Goal: Information Seeking & Learning: Check status

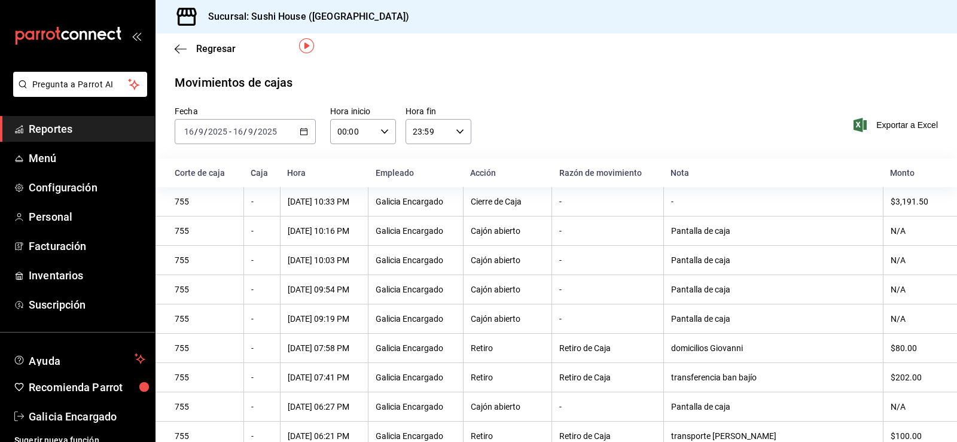
scroll to position [37, 0]
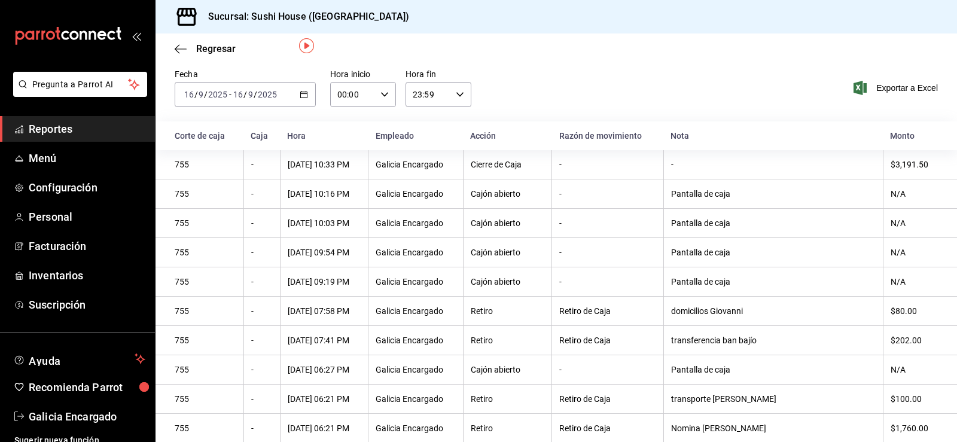
click at [36, 127] on span "Reportes" at bounding box center [87, 129] width 117 height 16
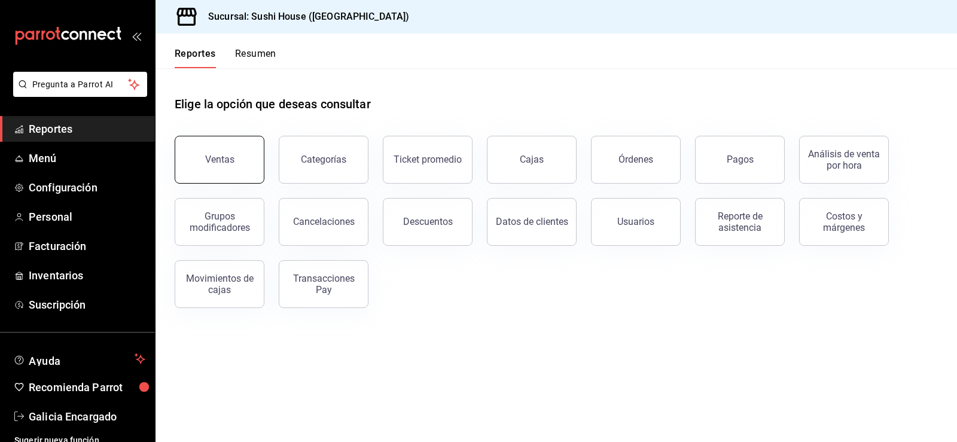
click at [213, 143] on button "Ventas" at bounding box center [220, 160] width 90 height 48
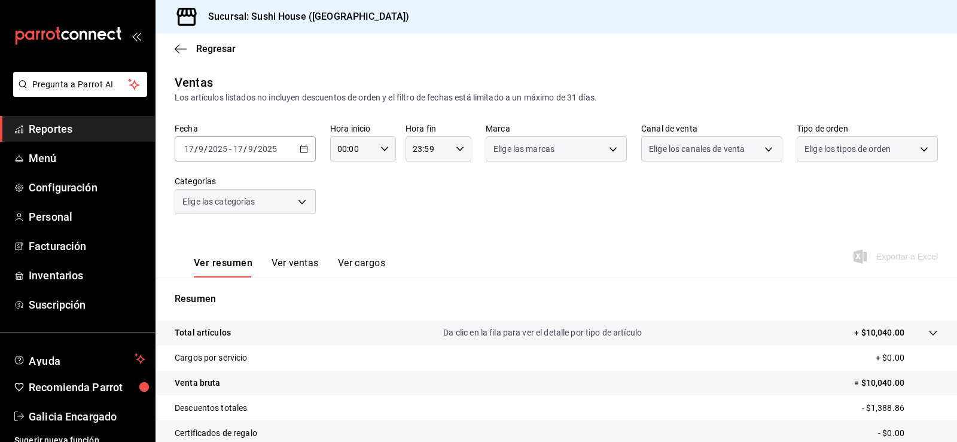
scroll to position [131, 0]
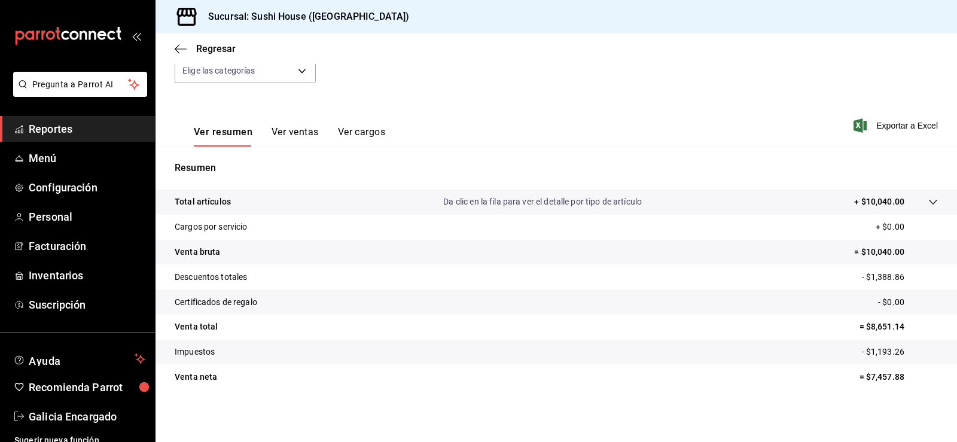
click at [62, 132] on span "Reportes" at bounding box center [87, 129] width 117 height 16
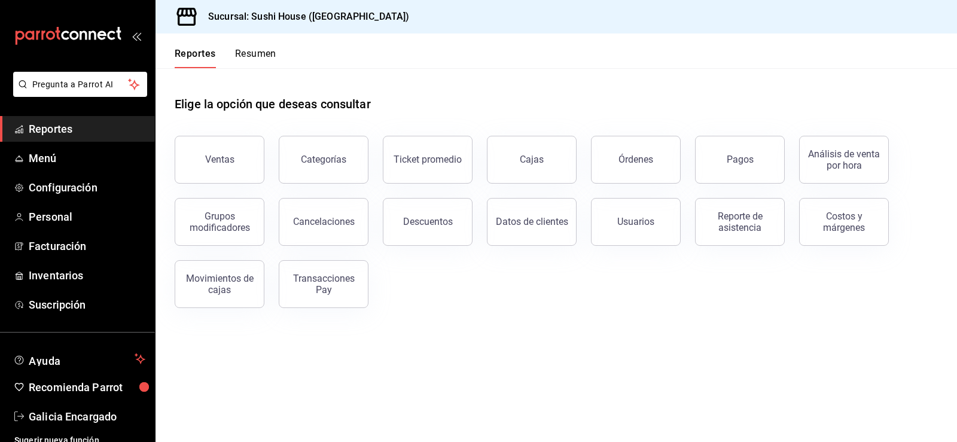
click at [246, 51] on button "Resumen" at bounding box center [255, 58] width 41 height 20
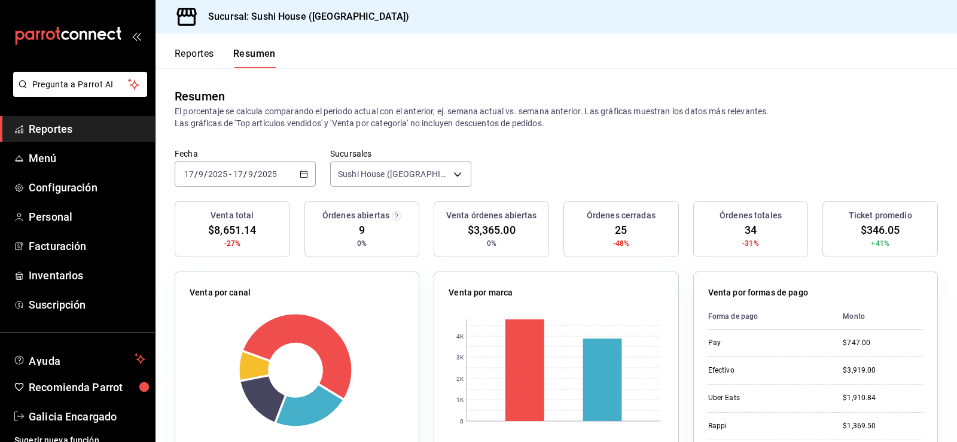
click at [97, 119] on link "Reportes" at bounding box center [77, 129] width 155 height 26
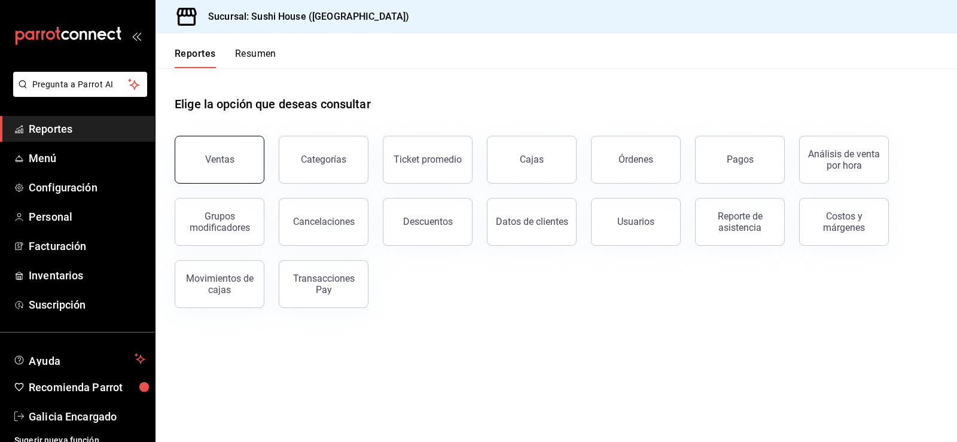
click at [213, 151] on button "Ventas" at bounding box center [220, 160] width 90 height 48
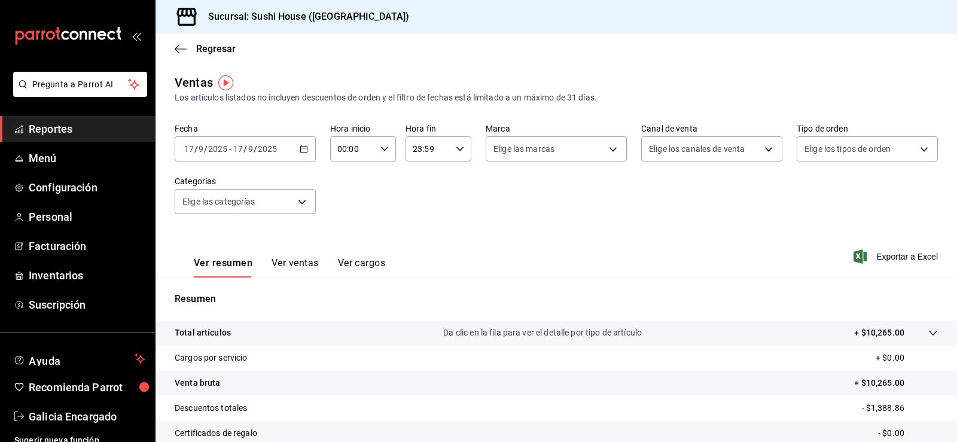
click at [66, 132] on span "Reportes" at bounding box center [87, 129] width 117 height 16
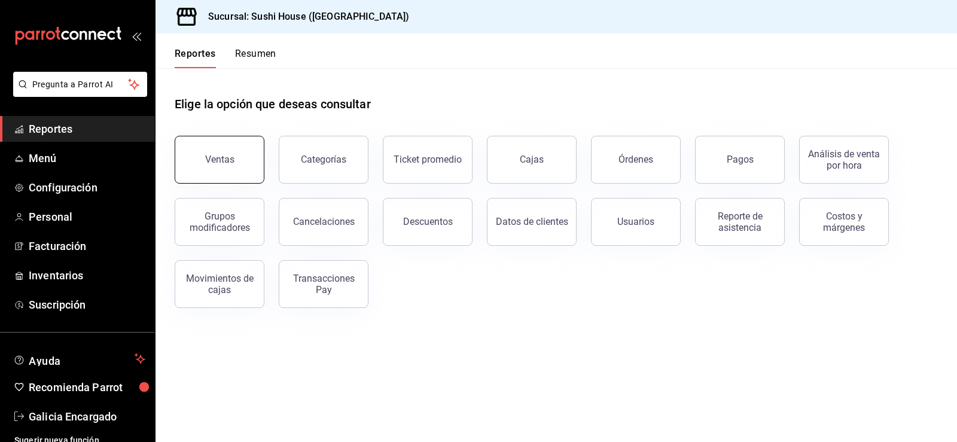
click at [252, 155] on button "Ventas" at bounding box center [220, 160] width 90 height 48
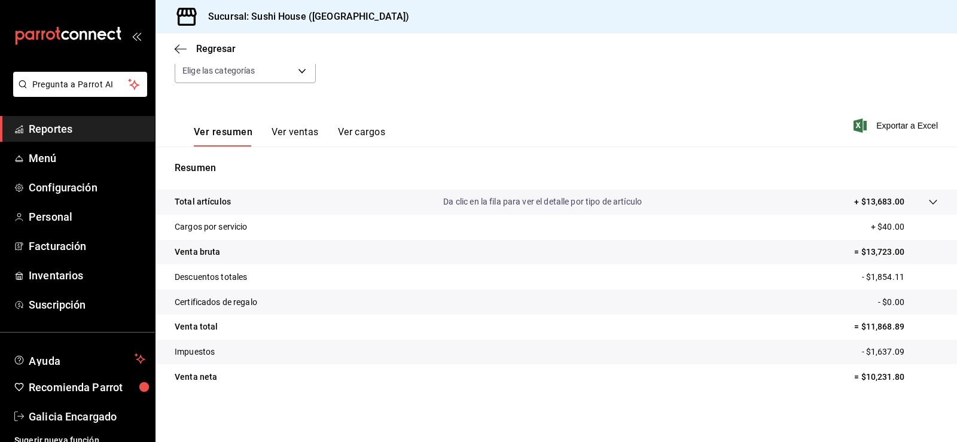
scroll to position [131, 0]
click at [80, 130] on span "Reportes" at bounding box center [87, 129] width 117 height 16
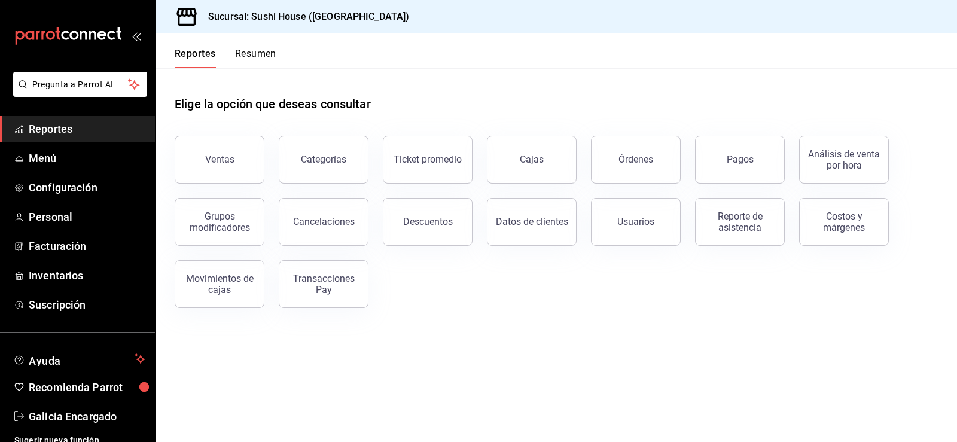
click at [268, 46] on div "Reportes Resumen" at bounding box center [215, 50] width 121 height 35
click at [266, 45] on div "Reportes Resumen" at bounding box center [215, 50] width 121 height 35
click at [259, 51] on button "Resumen" at bounding box center [255, 58] width 41 height 20
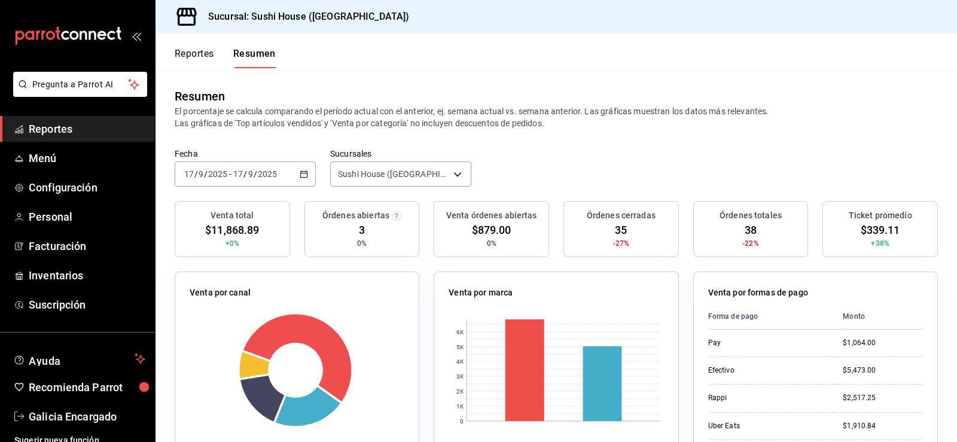
click at [41, 135] on span "Reportes" at bounding box center [87, 129] width 117 height 16
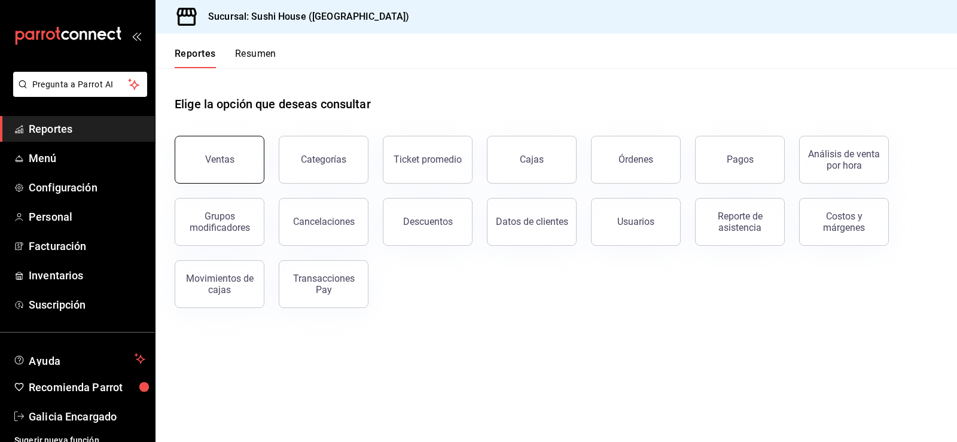
click at [223, 155] on div "Ventas" at bounding box center [219, 159] width 29 height 11
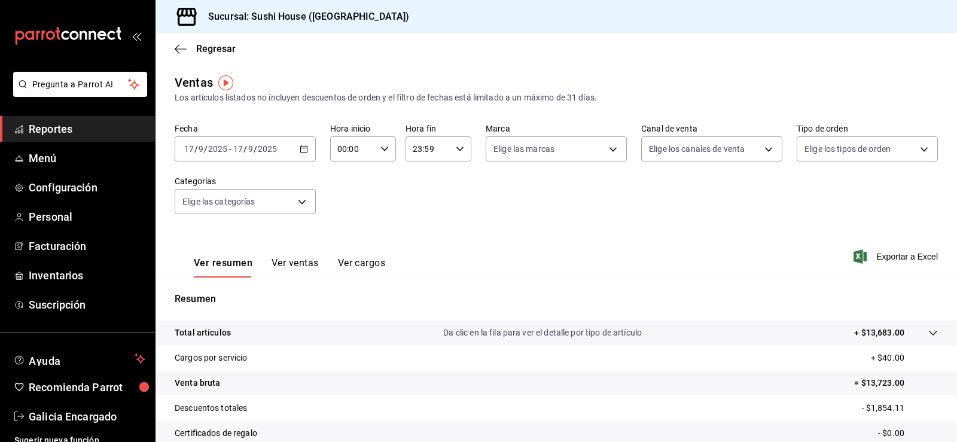
click at [71, 114] on li "Pregunta a Parrot AI" at bounding box center [77, 94] width 145 height 44
click at [71, 124] on span "Reportes" at bounding box center [87, 129] width 117 height 16
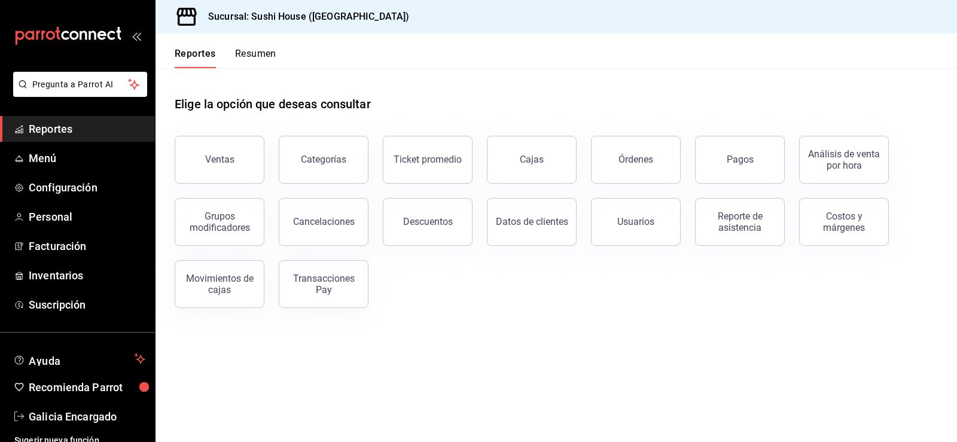
click at [268, 51] on button "Resumen" at bounding box center [255, 58] width 41 height 20
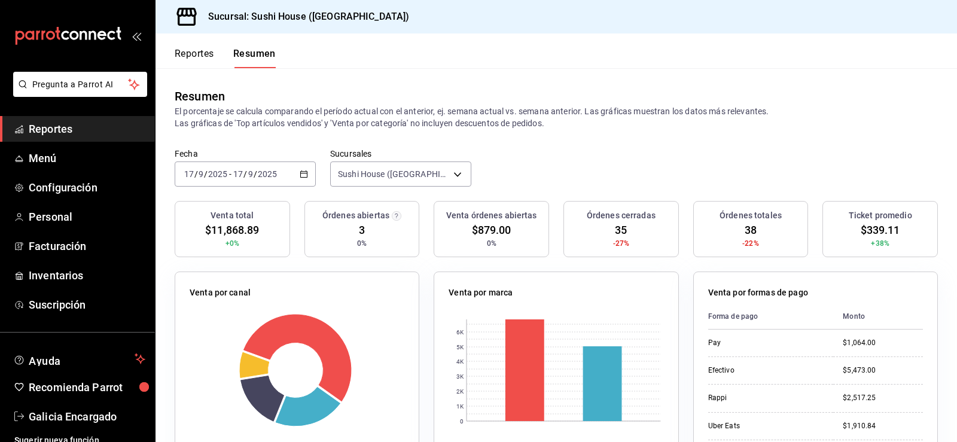
click at [80, 130] on span "Reportes" at bounding box center [87, 129] width 117 height 16
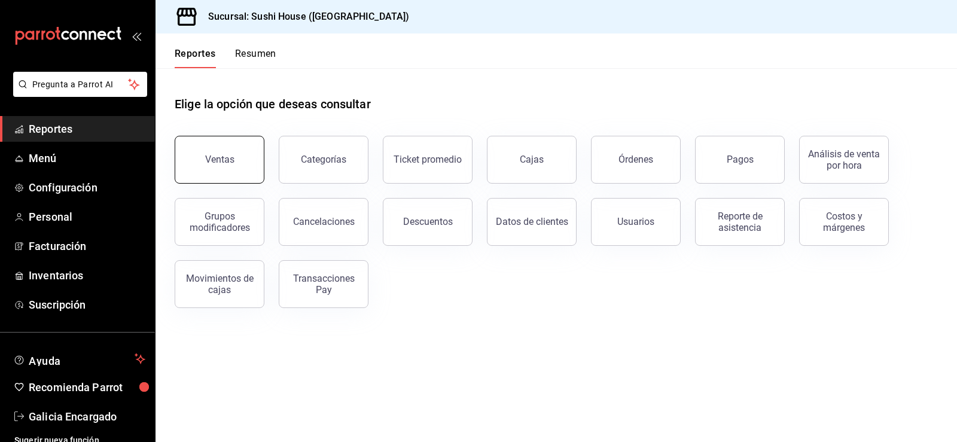
click at [187, 157] on button "Ventas" at bounding box center [220, 160] width 90 height 48
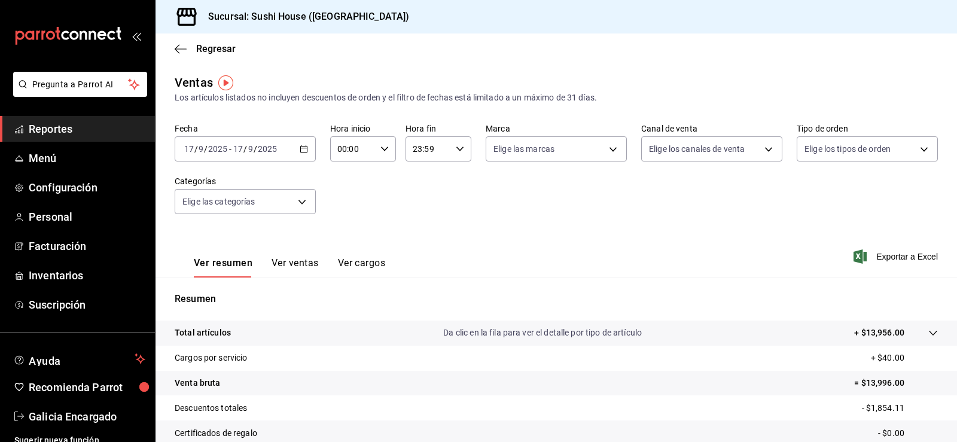
click at [72, 130] on span "Reportes" at bounding box center [87, 129] width 117 height 16
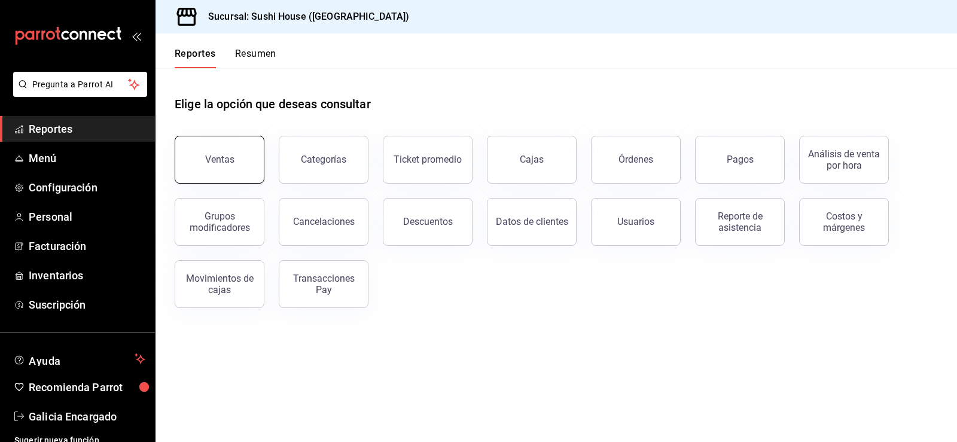
click at [202, 151] on button "Ventas" at bounding box center [220, 160] width 90 height 48
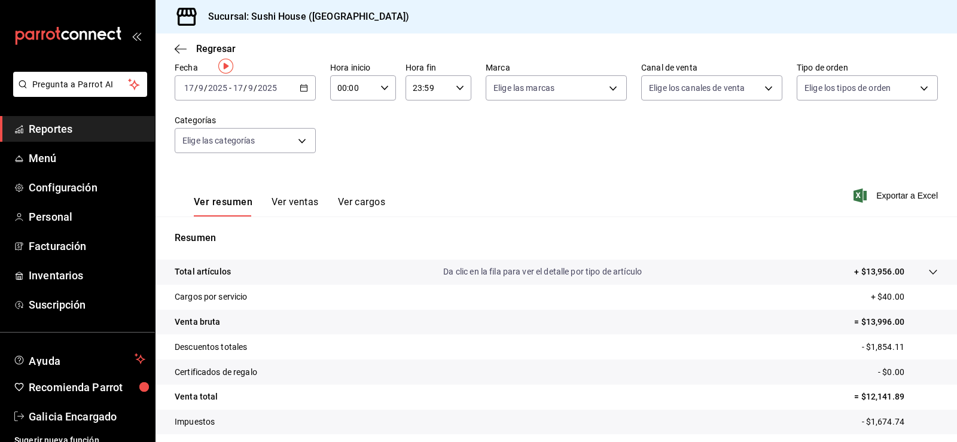
scroll to position [120, 0]
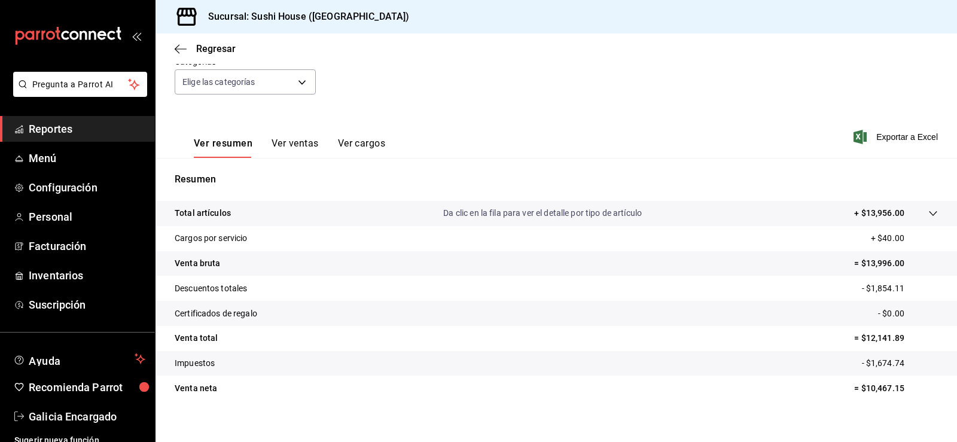
click at [51, 132] on span "Reportes" at bounding box center [87, 129] width 117 height 16
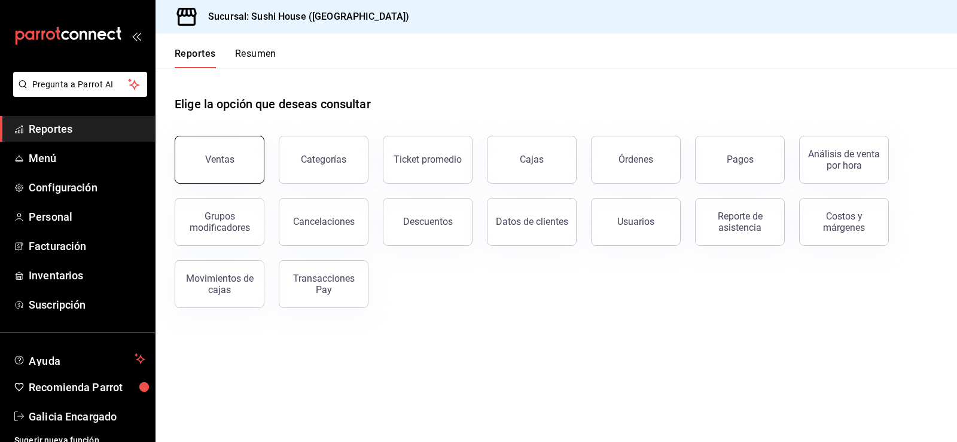
click at [230, 169] on button "Ventas" at bounding box center [220, 160] width 90 height 48
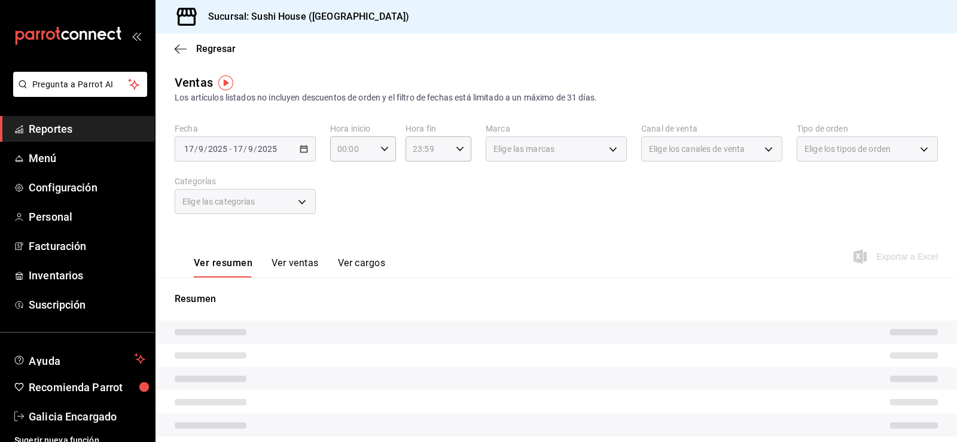
click at [831, 157] on div "Elige los tipos de orden" at bounding box center [866, 148] width 141 height 25
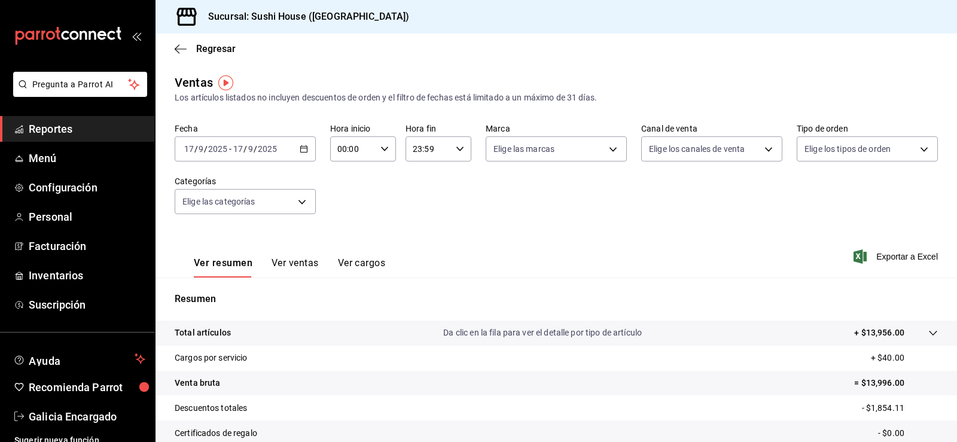
click at [819, 165] on div "Fecha [DATE] [DATE] - [DATE] [DATE] Hora inicio 00:00 Hora inicio Hora fin 23:5…" at bounding box center [556, 175] width 763 height 105
click at [827, 146] on body "Pregunta a Parrot AI Reportes Menú Configuración Personal Facturación Inventari…" at bounding box center [478, 221] width 957 height 442
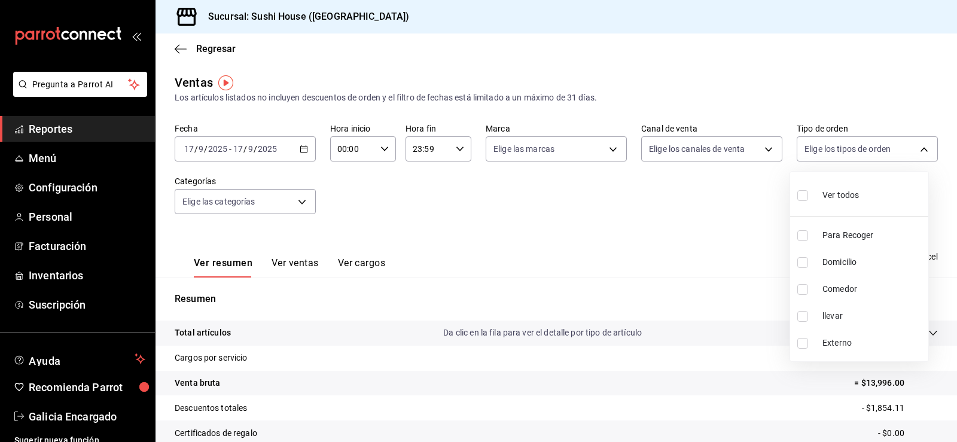
click at [803, 239] on input "checkbox" at bounding box center [802, 235] width 11 height 11
checkbox input "true"
type input "9d316b26-ed3c-41d9-ac2e-659a84dac7c1"
click at [803, 263] on input "checkbox" at bounding box center [802, 262] width 11 height 11
checkbox input "true"
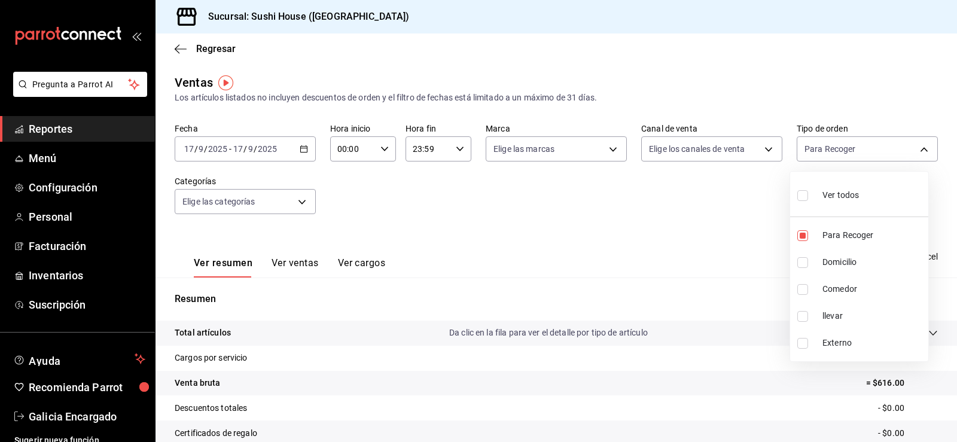
type input "9d316b26-ed3c-41d9-ac2e-659a84dac7c1,c813e250-a487-4472-927d-f84c1c5aa0d0"
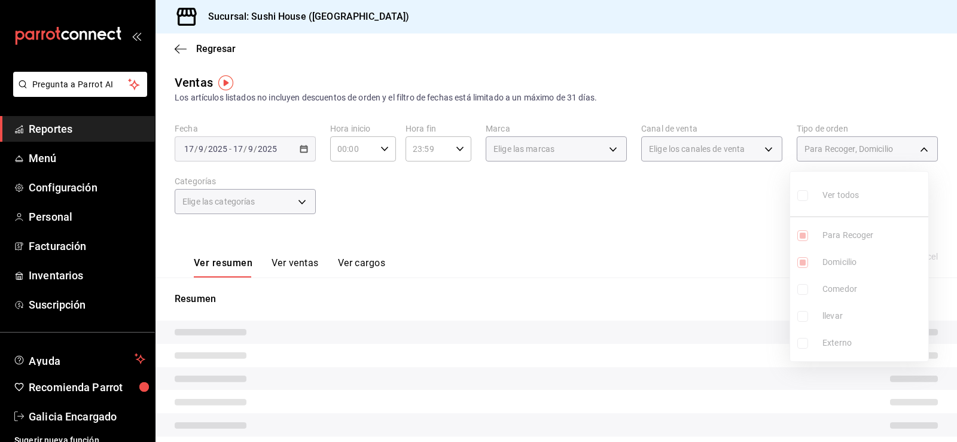
click at [803, 294] on input "checkbox" at bounding box center [802, 289] width 11 height 11
checkbox input "true"
type input "9d316b26-ed3c-41d9-ac2e-659a84dac7c1,c813e250-a487-4472-927d-f84c1c5aa0d0,53da9…"
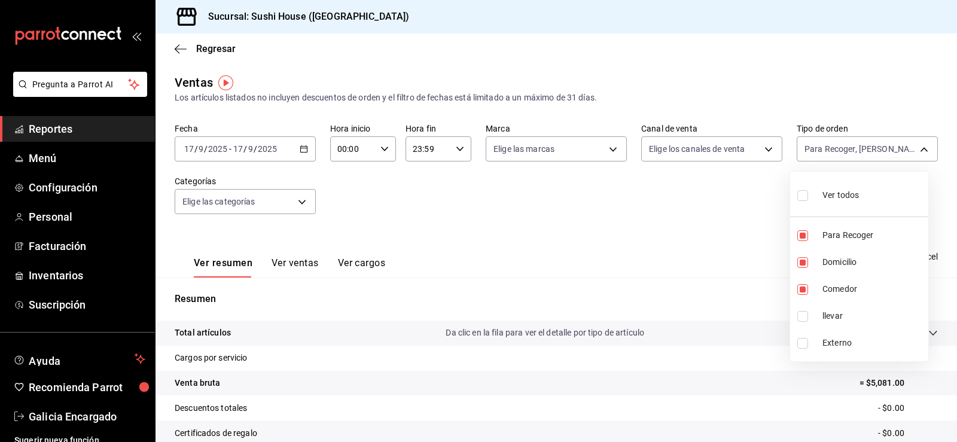
click at [799, 320] on input "checkbox" at bounding box center [802, 316] width 11 height 11
checkbox input "true"
type input "9d316b26-ed3c-41d9-ac2e-659a84dac7c1,c813e250-a487-4472-927d-f84c1c5aa0d0,53da9…"
click at [560, 316] on div at bounding box center [478, 221] width 957 height 442
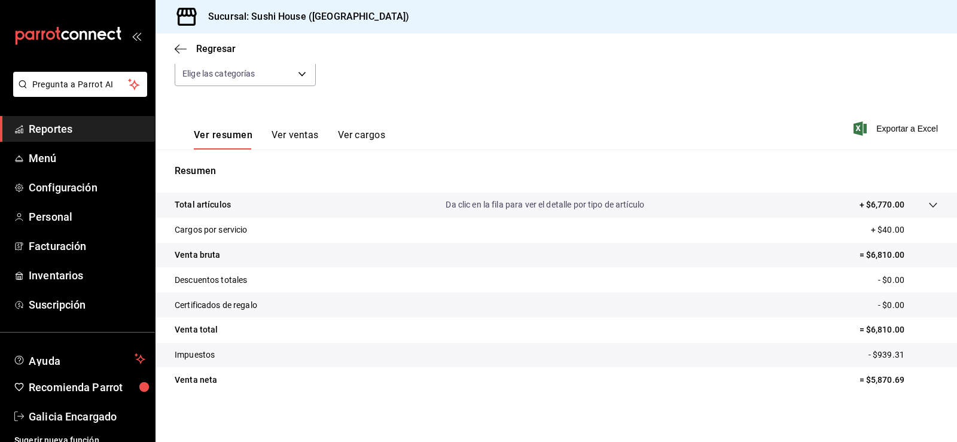
scroll to position [131, 0]
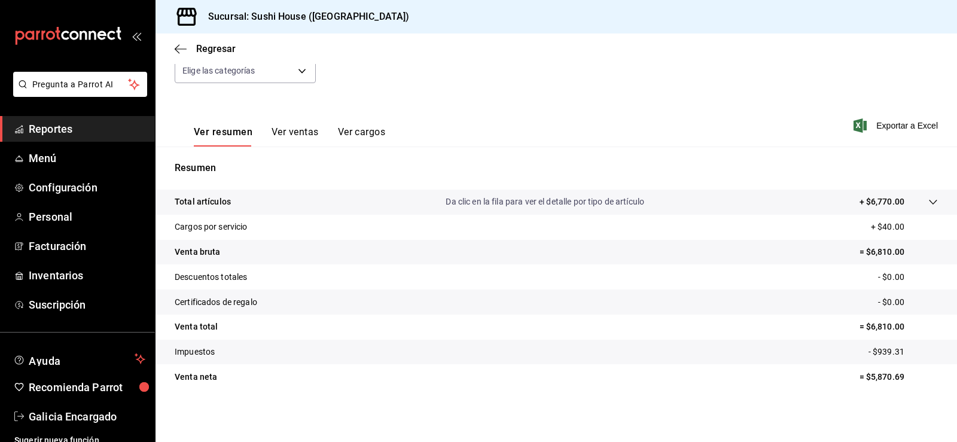
click at [74, 130] on span "Reportes" at bounding box center [87, 129] width 117 height 16
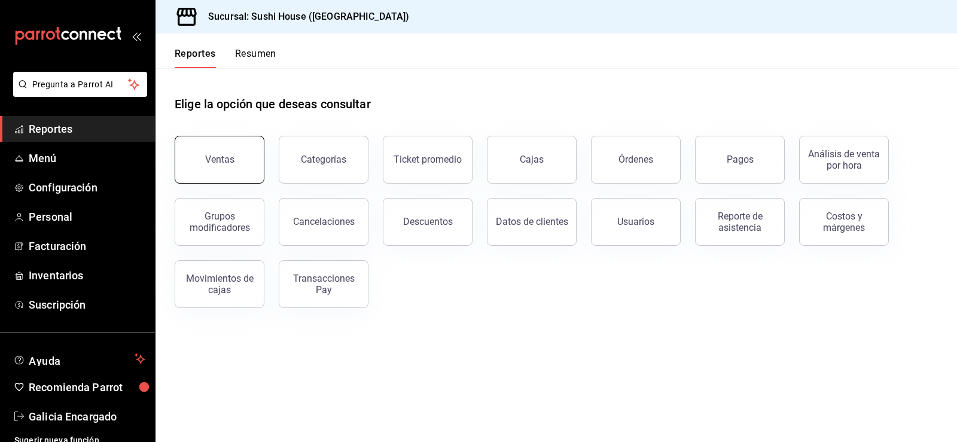
click at [223, 160] on div "Ventas" at bounding box center [219, 159] width 29 height 11
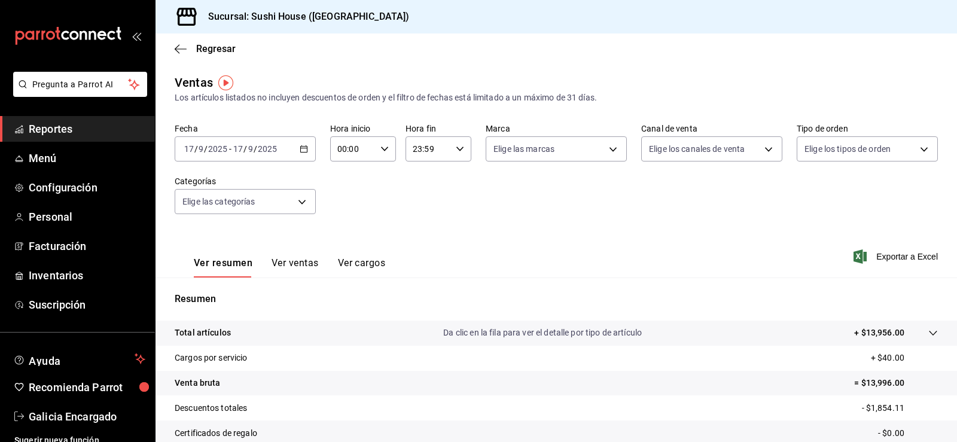
click at [51, 136] on span "Reportes" at bounding box center [87, 129] width 117 height 16
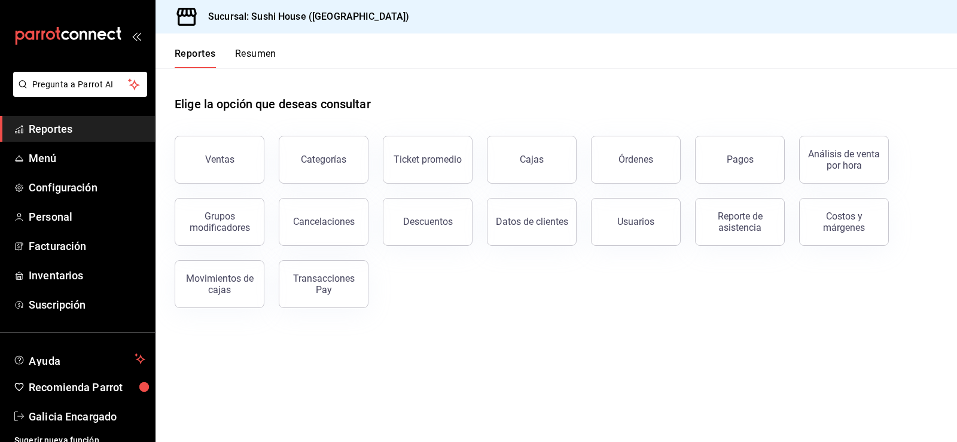
click at [254, 54] on button "Resumen" at bounding box center [255, 58] width 41 height 20
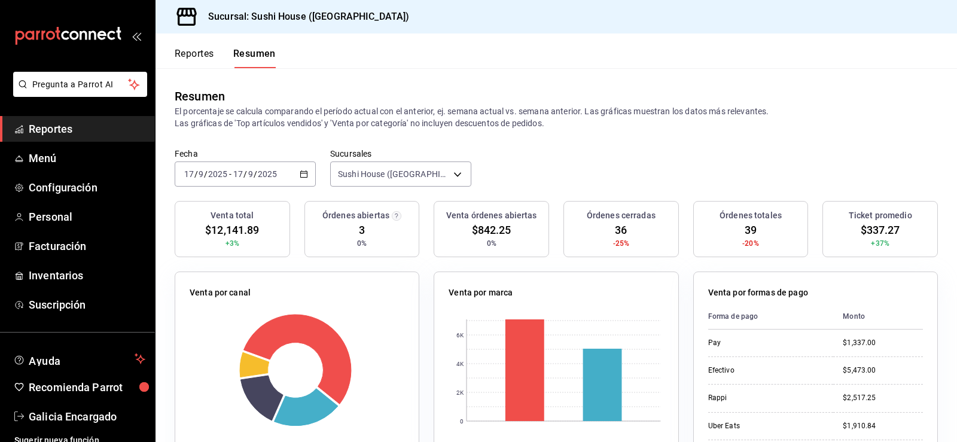
click at [71, 136] on span "Reportes" at bounding box center [87, 129] width 117 height 16
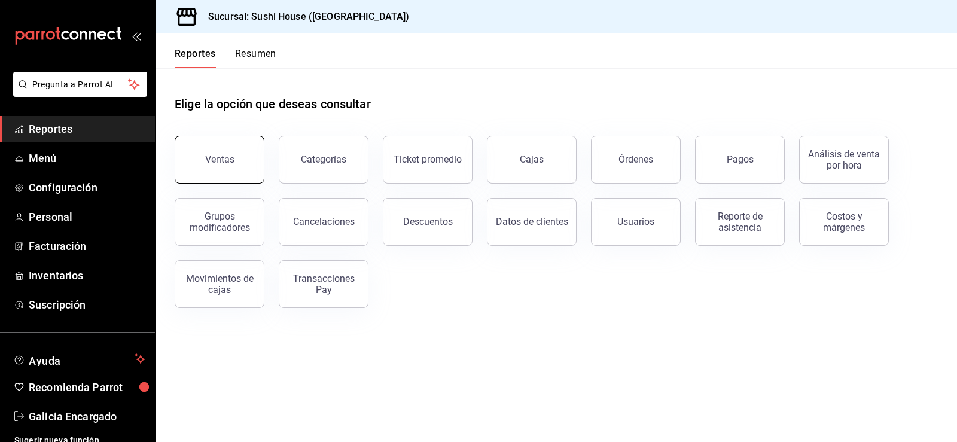
drag, startPoint x: 228, startPoint y: 129, endPoint x: 218, endPoint y: 156, distance: 29.5
click at [228, 129] on div "Ventas" at bounding box center [212, 152] width 104 height 62
click at [217, 159] on div "Ventas" at bounding box center [219, 159] width 29 height 11
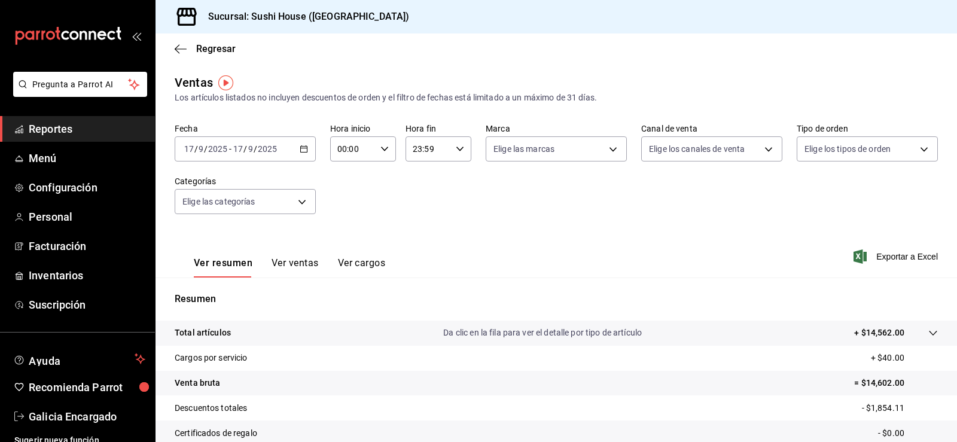
click at [56, 126] on span "Reportes" at bounding box center [87, 129] width 117 height 16
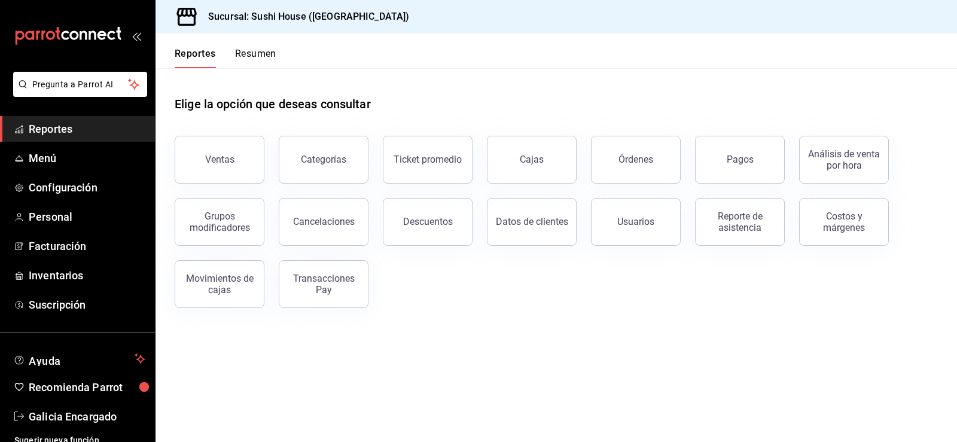
click at [315, 292] on div "Transacciones Pay" at bounding box center [323, 284] width 74 height 23
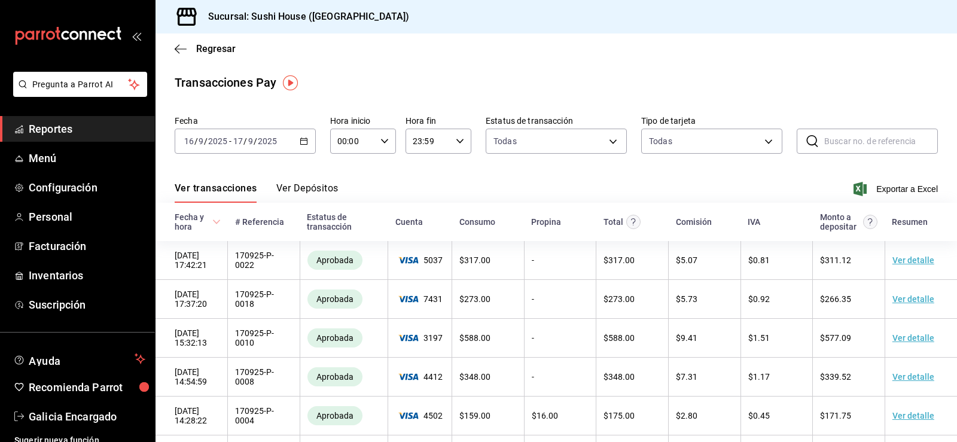
click at [308, 144] on div "[DATE] [DATE] - [DATE] [DATE]" at bounding box center [245, 141] width 141 height 25
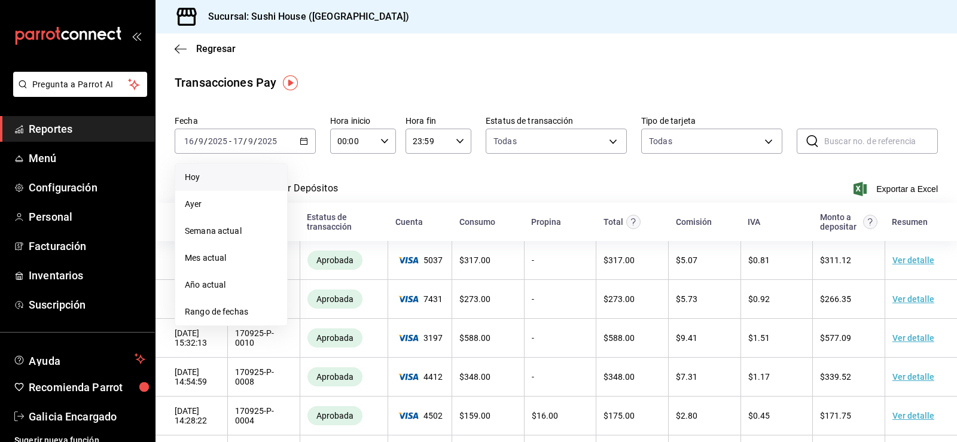
click at [214, 178] on span "Hoy" at bounding box center [231, 177] width 93 height 13
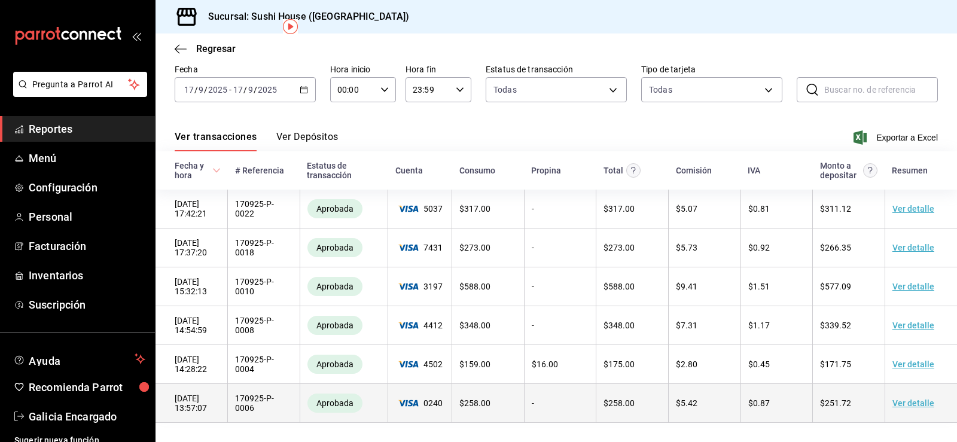
scroll to position [60, 0]
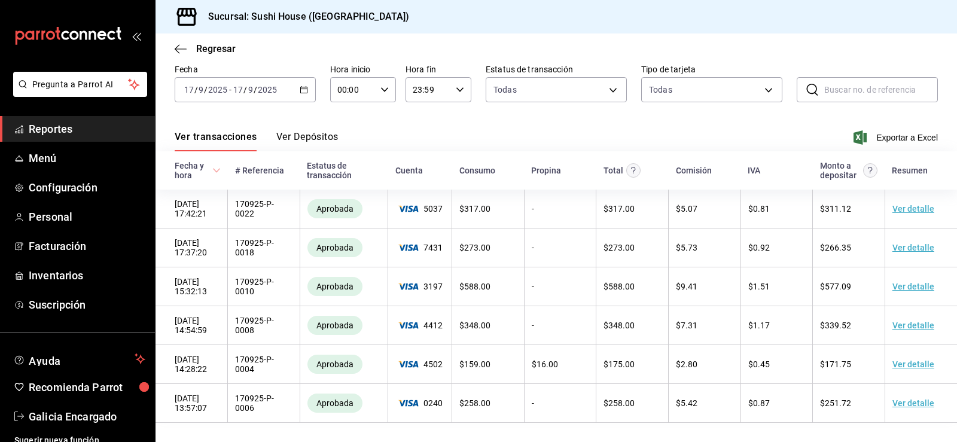
click at [79, 130] on span "Reportes" at bounding box center [87, 129] width 117 height 16
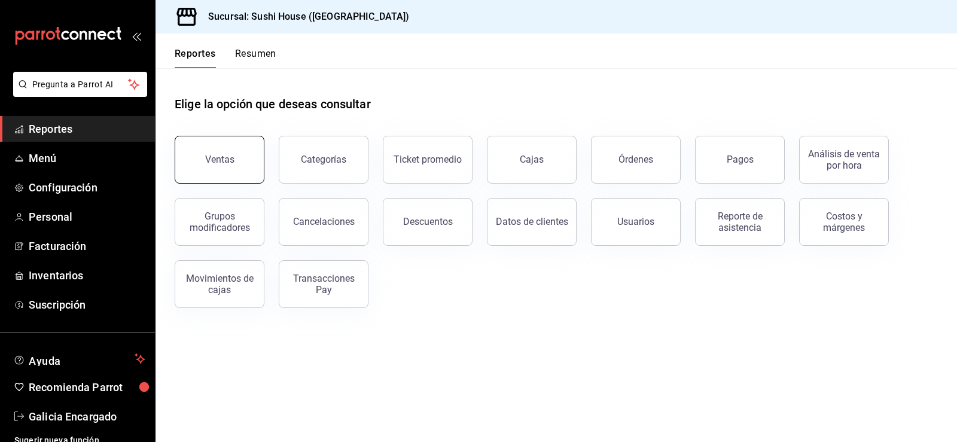
click at [226, 160] on div "Ventas" at bounding box center [219, 159] width 29 height 11
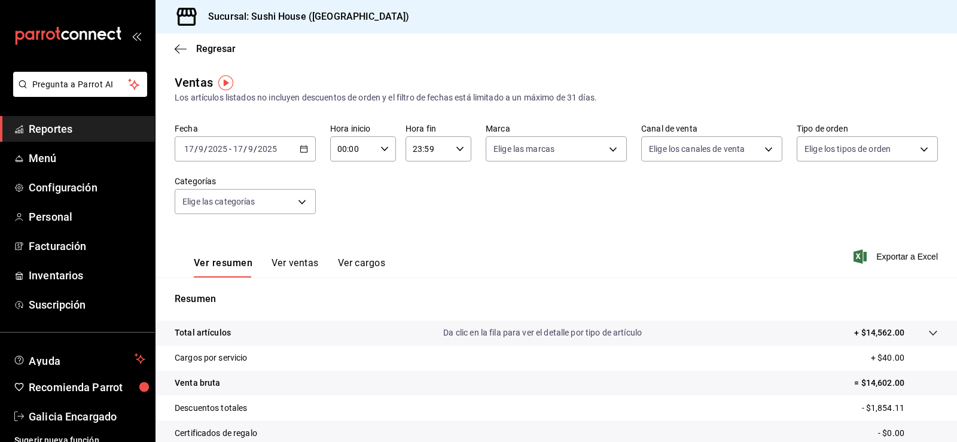
click at [79, 122] on span "Reportes" at bounding box center [87, 129] width 117 height 16
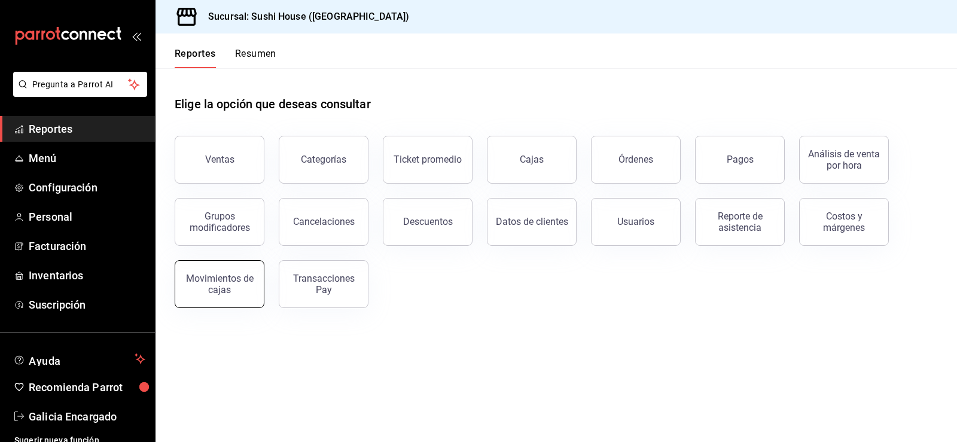
click at [241, 281] on div "Movimientos de cajas" at bounding box center [219, 284] width 74 height 23
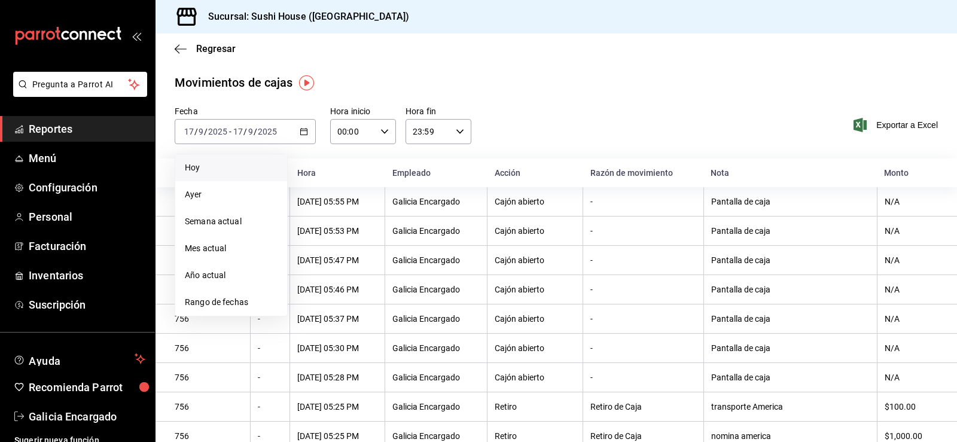
click at [237, 164] on span "Hoy" at bounding box center [231, 167] width 93 height 13
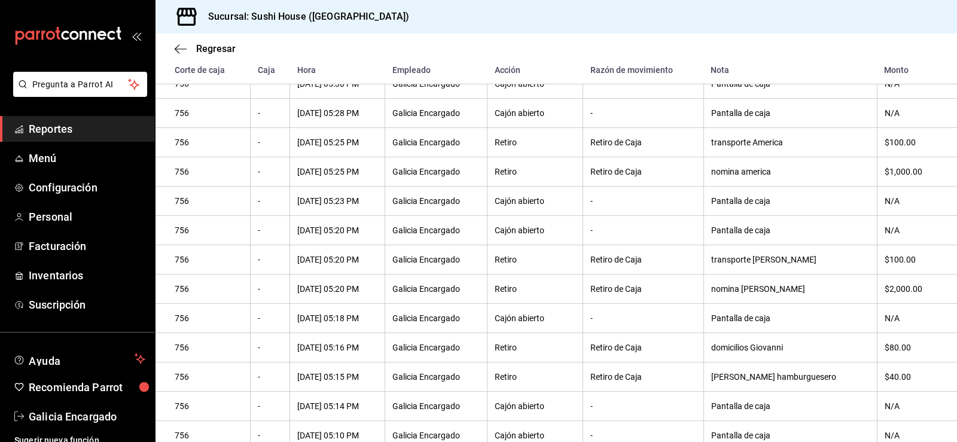
scroll to position [276, 0]
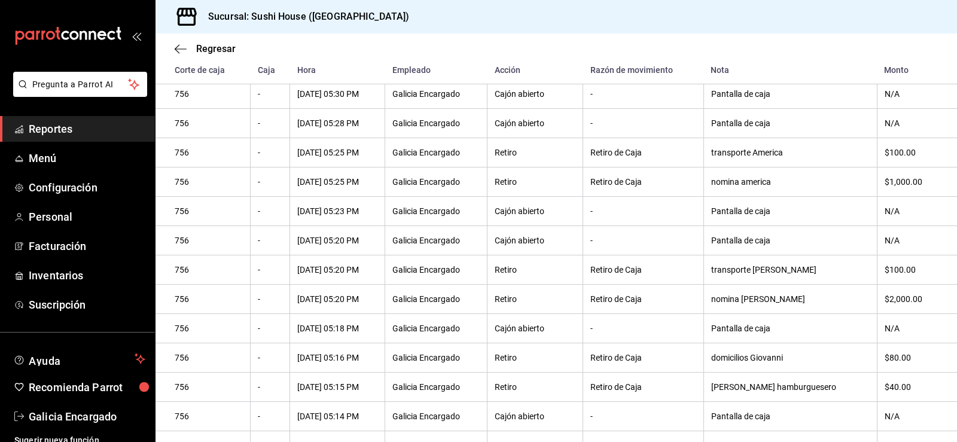
click at [68, 130] on span "Reportes" at bounding box center [87, 129] width 117 height 16
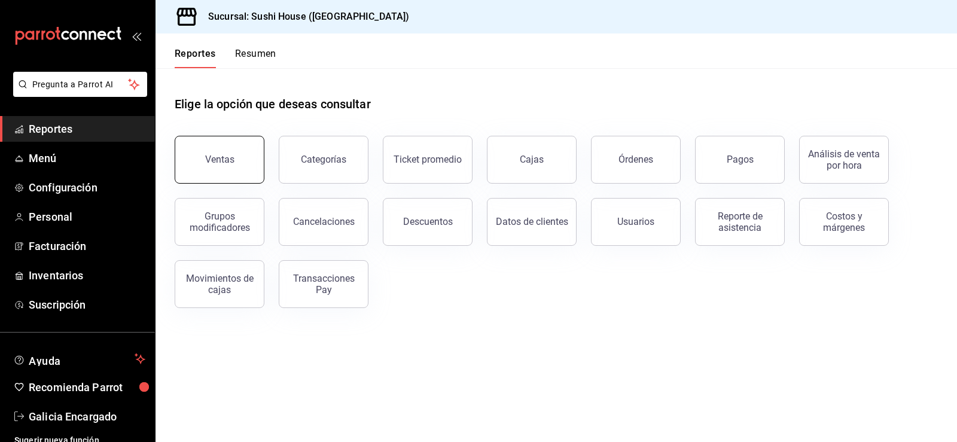
click at [226, 164] on div "Ventas" at bounding box center [219, 159] width 29 height 11
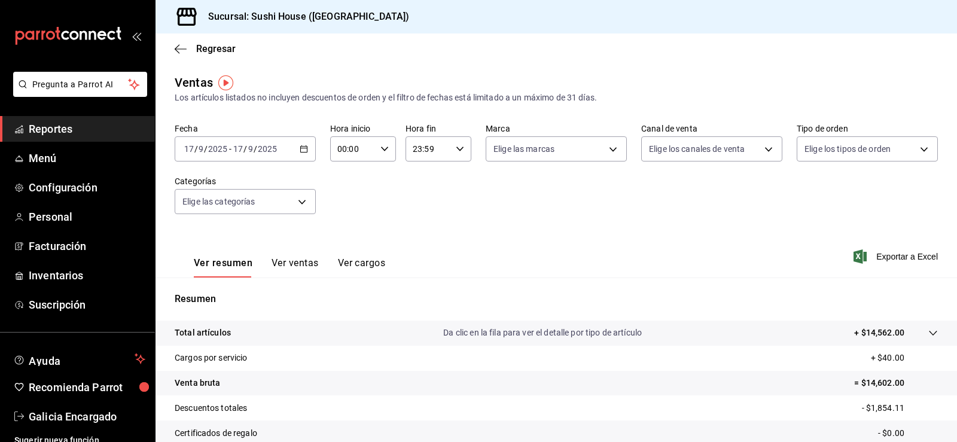
click at [80, 119] on link "Reportes" at bounding box center [77, 129] width 155 height 26
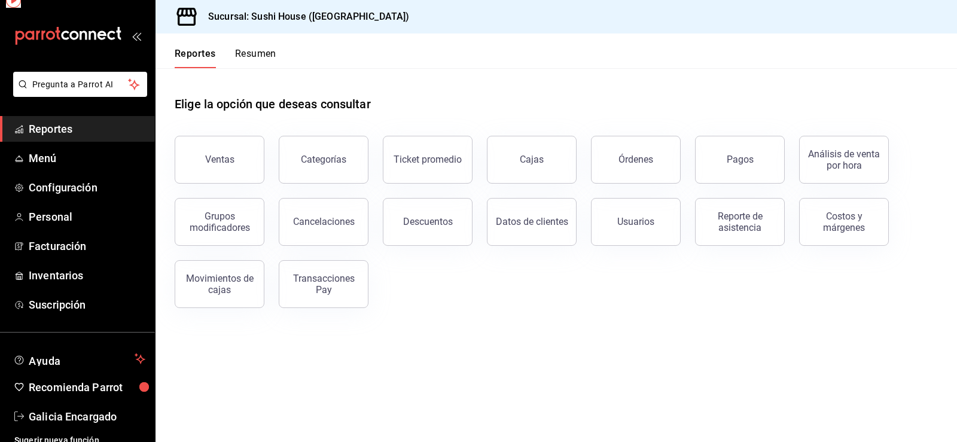
click at [80, 127] on span "Reportes" at bounding box center [87, 129] width 117 height 16
click at [229, 283] on div "Movimientos de cajas" at bounding box center [219, 284] width 74 height 23
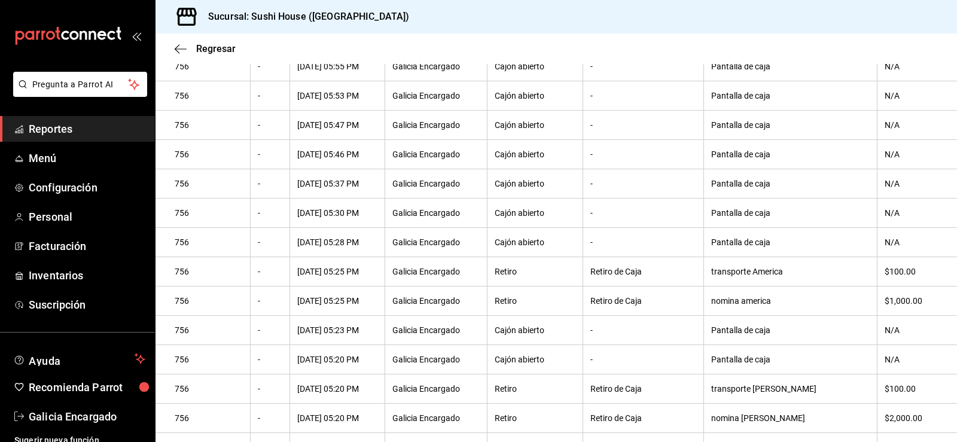
scroll to position [45, 0]
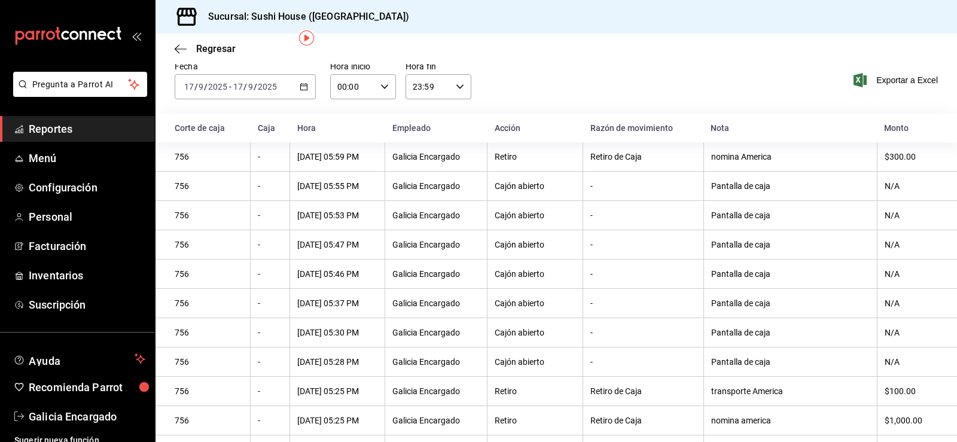
click at [71, 132] on span "Reportes" at bounding box center [87, 129] width 117 height 16
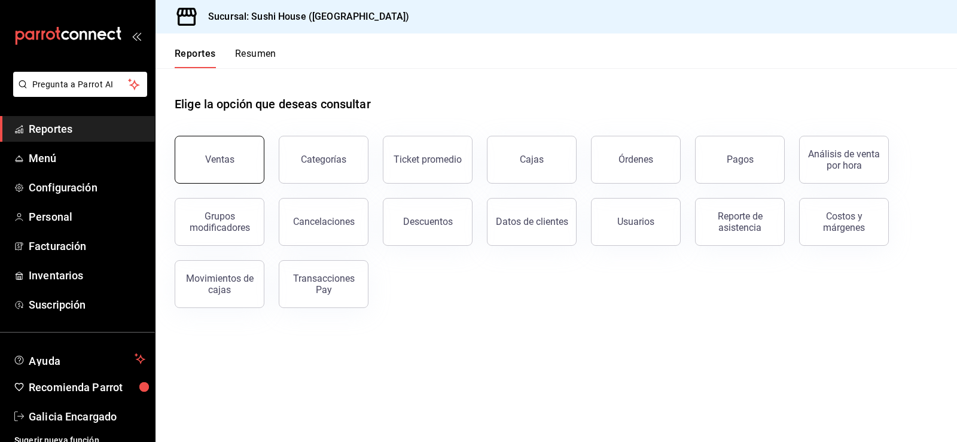
click at [212, 181] on div "Ventas" at bounding box center [212, 152] width 104 height 62
click at [219, 147] on button "Ventas" at bounding box center [220, 160] width 90 height 48
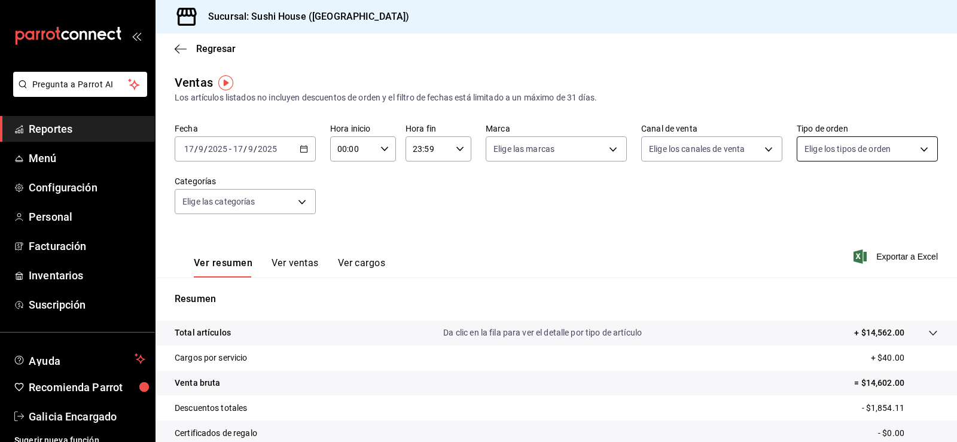
click at [850, 154] on body "Pregunta a Parrot AI Reportes Menú Configuración Personal Facturación Inventari…" at bounding box center [478, 221] width 957 height 442
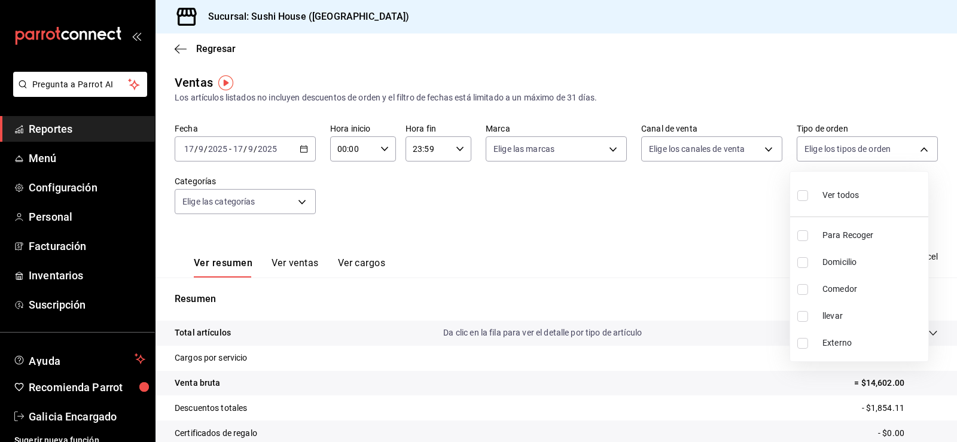
click at [798, 235] on input "checkbox" at bounding box center [802, 235] width 11 height 11
checkbox input "true"
type input "9d316b26-ed3c-41d9-ac2e-659a84dac7c1"
click at [802, 266] on input "checkbox" at bounding box center [802, 262] width 11 height 11
checkbox input "true"
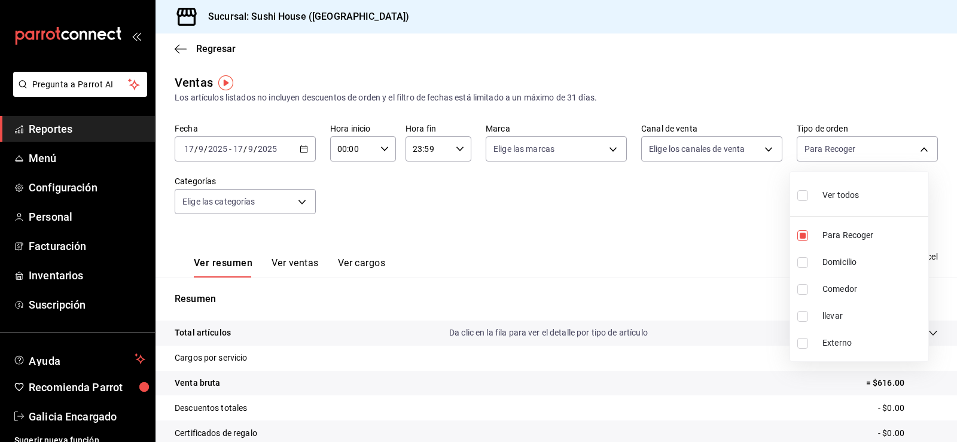
type input "9d316b26-ed3c-41d9-ac2e-659a84dac7c1,c813e250-a487-4472-927d-f84c1c5aa0d0"
click at [802, 294] on input "checkbox" at bounding box center [802, 289] width 11 height 11
checkbox input "true"
click at [796, 323] on li "llevar" at bounding box center [859, 316] width 138 height 27
type input "9d316b26-ed3c-41d9-ac2e-659a84dac7c1,c813e250-a487-4472-927d-f84c1c5aa0d0,53da9…"
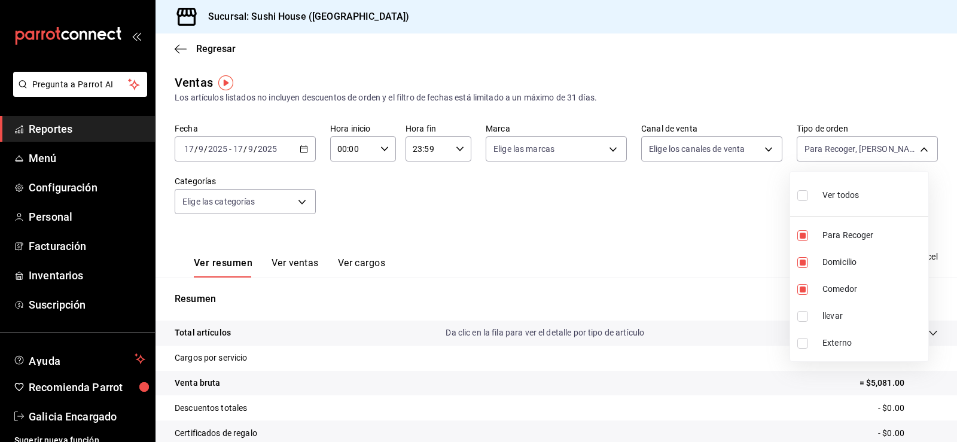
checkbox input "true"
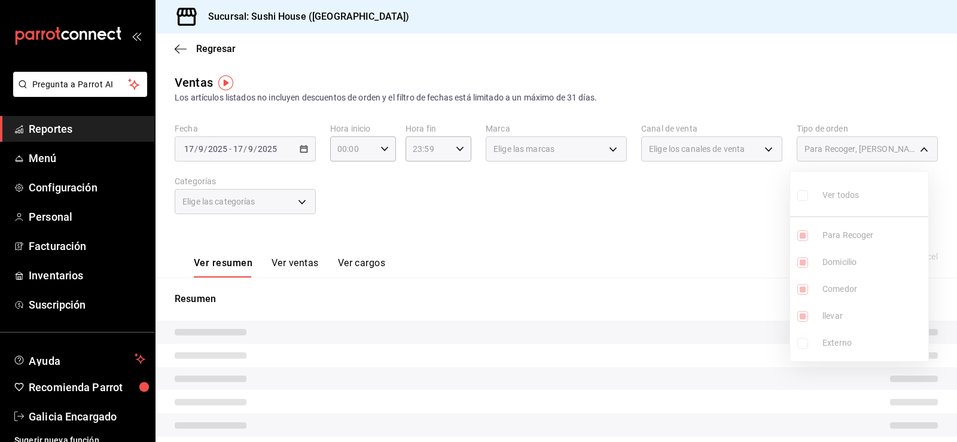
click at [691, 291] on div at bounding box center [478, 221] width 957 height 442
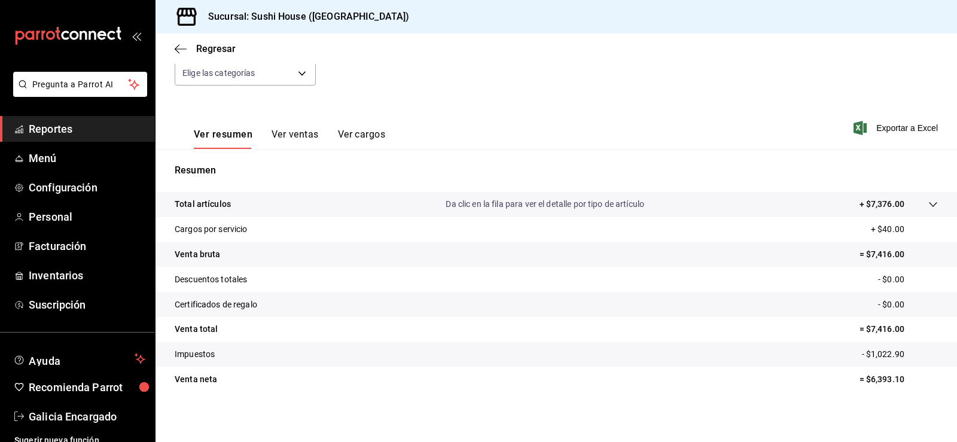
scroll to position [131, 0]
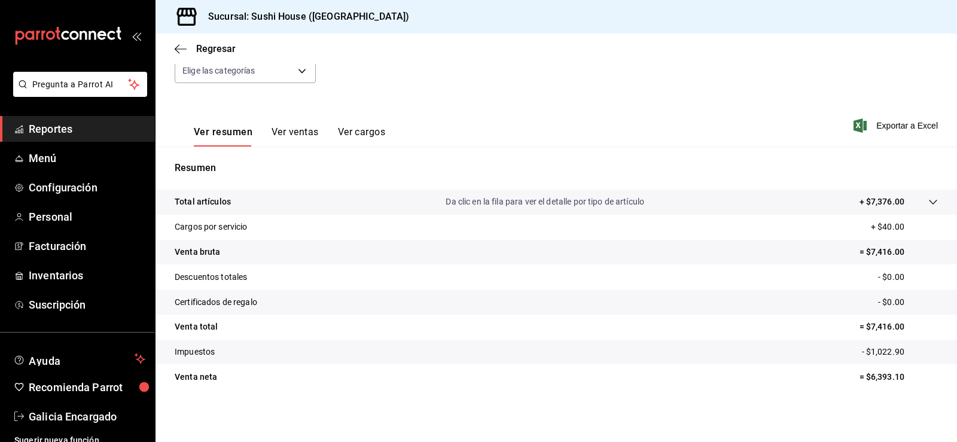
click at [83, 138] on link "Reportes" at bounding box center [77, 129] width 155 height 26
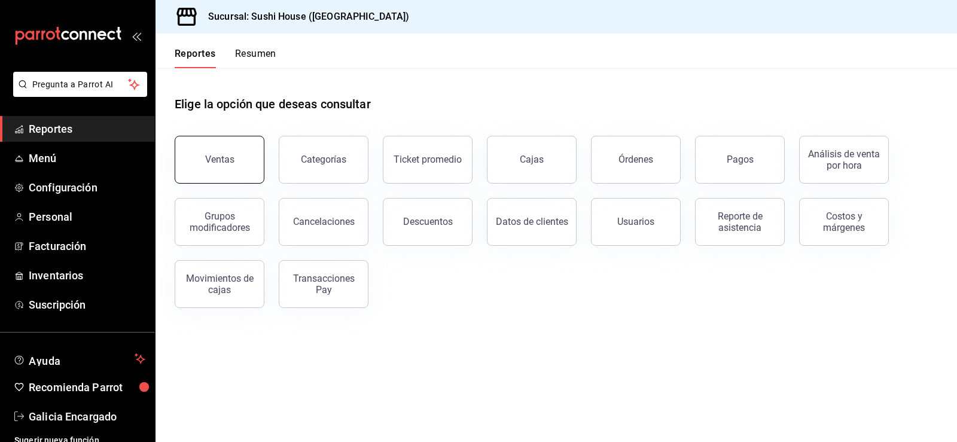
click at [237, 158] on button "Ventas" at bounding box center [220, 160] width 90 height 48
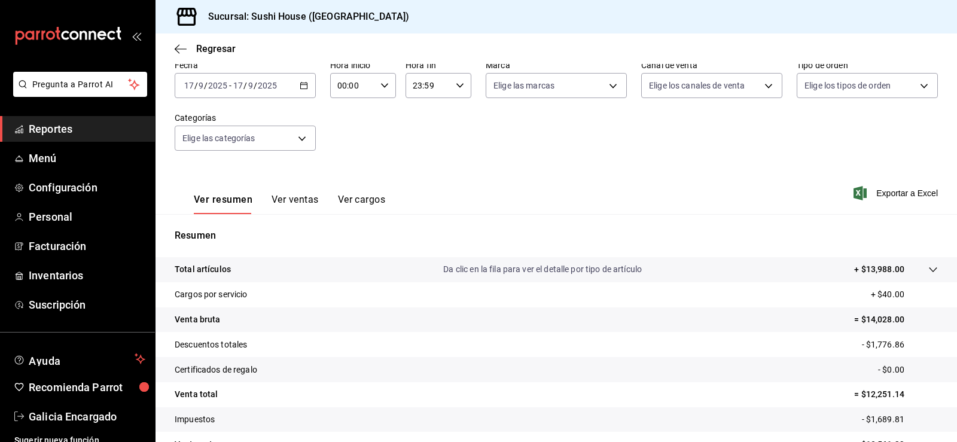
scroll to position [131, 0]
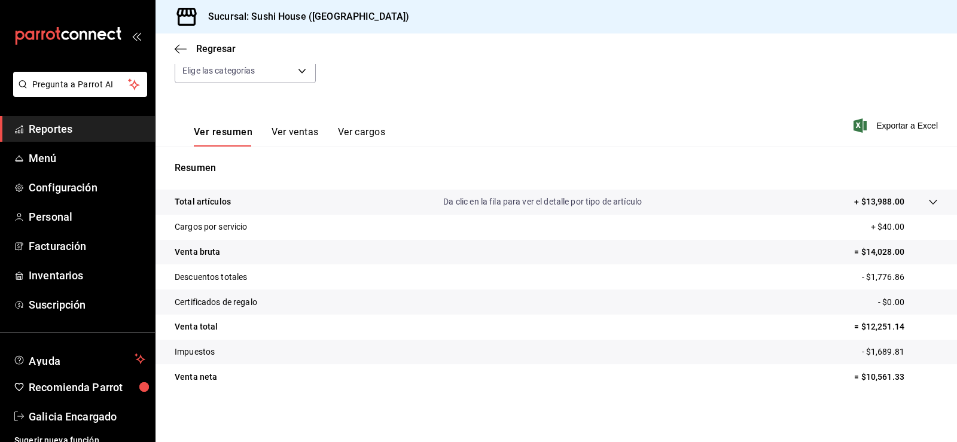
click at [80, 129] on span "Reportes" at bounding box center [87, 129] width 117 height 16
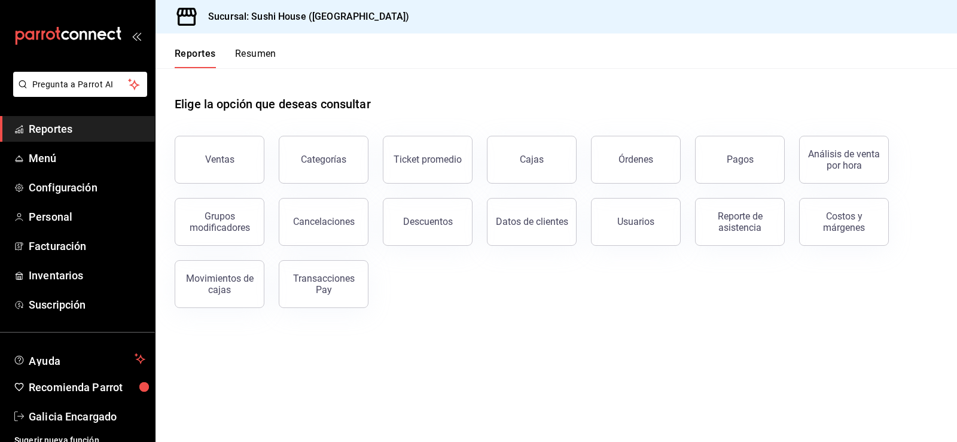
click at [250, 50] on button "Resumen" at bounding box center [255, 58] width 41 height 20
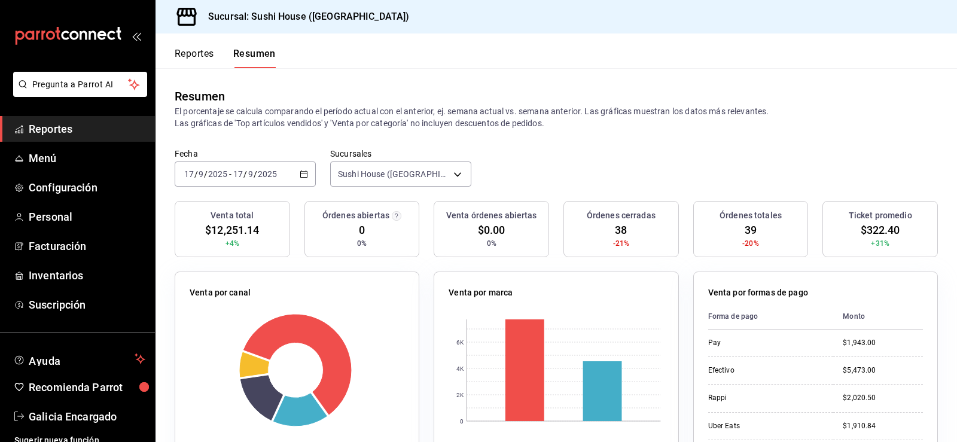
click at [82, 126] on span "Reportes" at bounding box center [87, 129] width 117 height 16
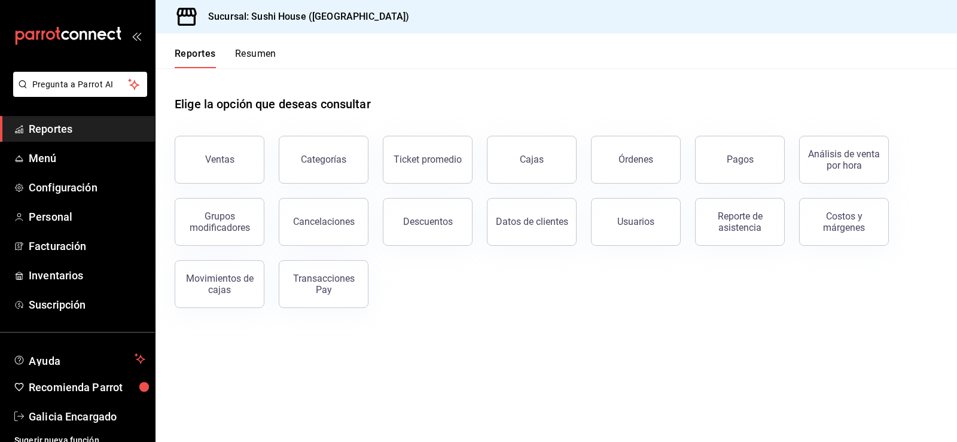
click at [88, 124] on span "Reportes" at bounding box center [87, 129] width 117 height 16
click at [245, 289] on div "Movimientos de cajas" at bounding box center [219, 284] width 74 height 23
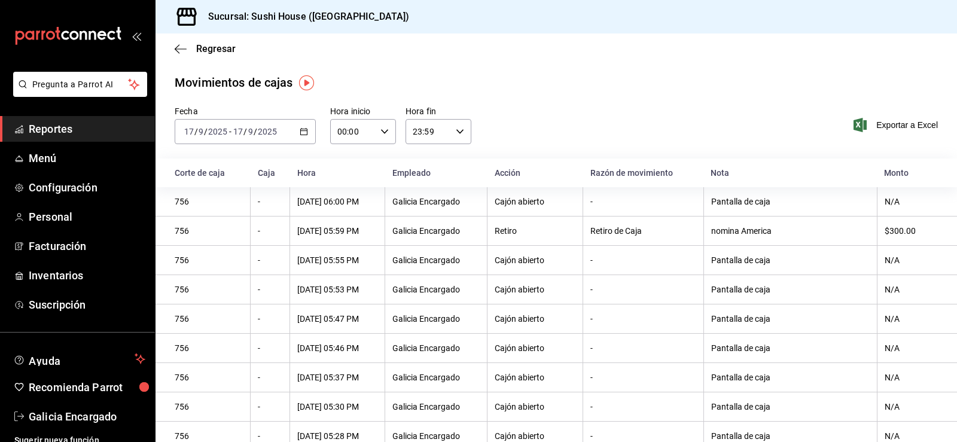
click at [436, 129] on input "23:59" at bounding box center [427, 132] width 45 height 24
click at [436, 129] on div at bounding box center [478, 221] width 957 height 442
click at [281, 139] on div "[DATE] [DATE] - [DATE] [DATE]" at bounding box center [245, 131] width 141 height 25
click at [246, 203] on li "Ayer" at bounding box center [231, 194] width 112 height 27
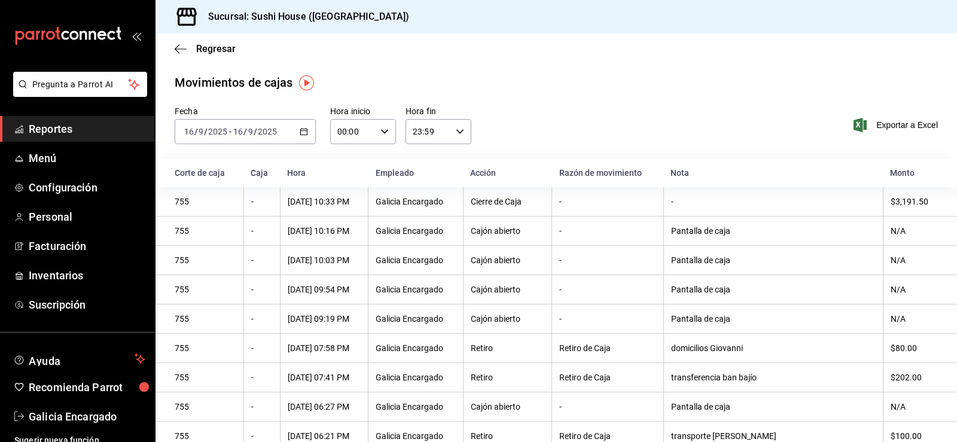
click at [191, 41] on div "Regresar" at bounding box center [555, 48] width 801 height 30
click at [187, 45] on span "Regresar" at bounding box center [205, 48] width 61 height 11
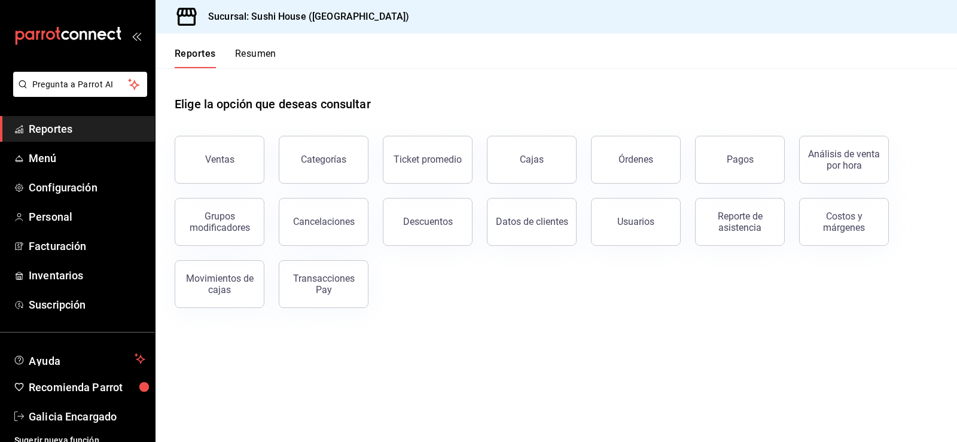
click at [237, 56] on button "Resumen" at bounding box center [255, 58] width 41 height 20
